Goal: Transaction & Acquisition: Purchase product/service

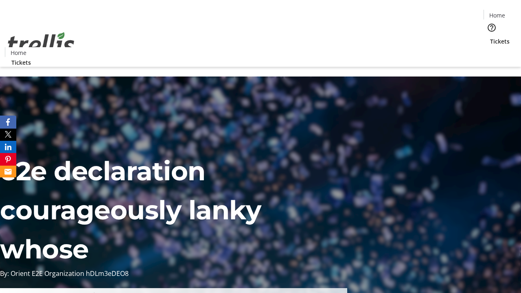
click at [490, 37] on span "Tickets" at bounding box center [500, 41] width 20 height 9
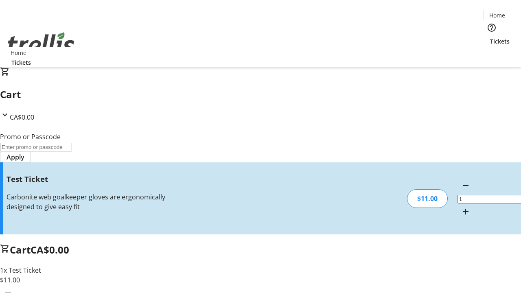
type input "UNLOCK"
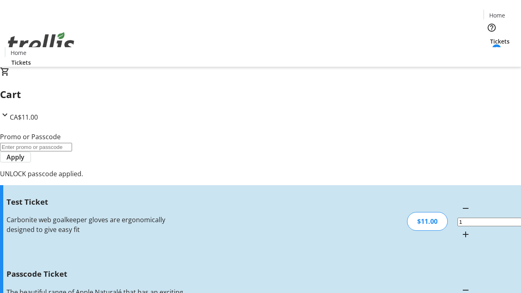
type input "5"
